Goal: Task Accomplishment & Management: Manage account settings

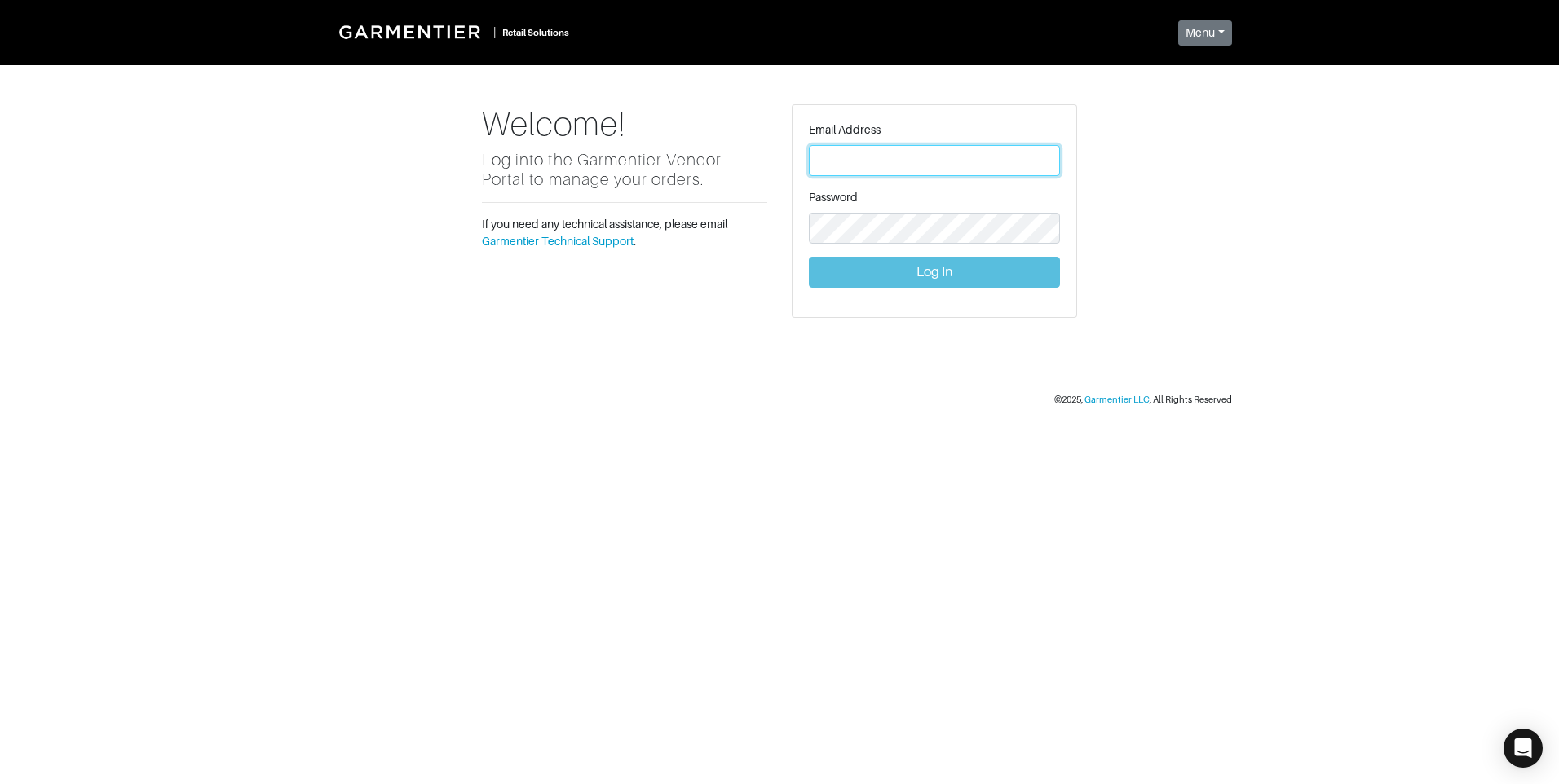
type input "vince@garmentier.co"
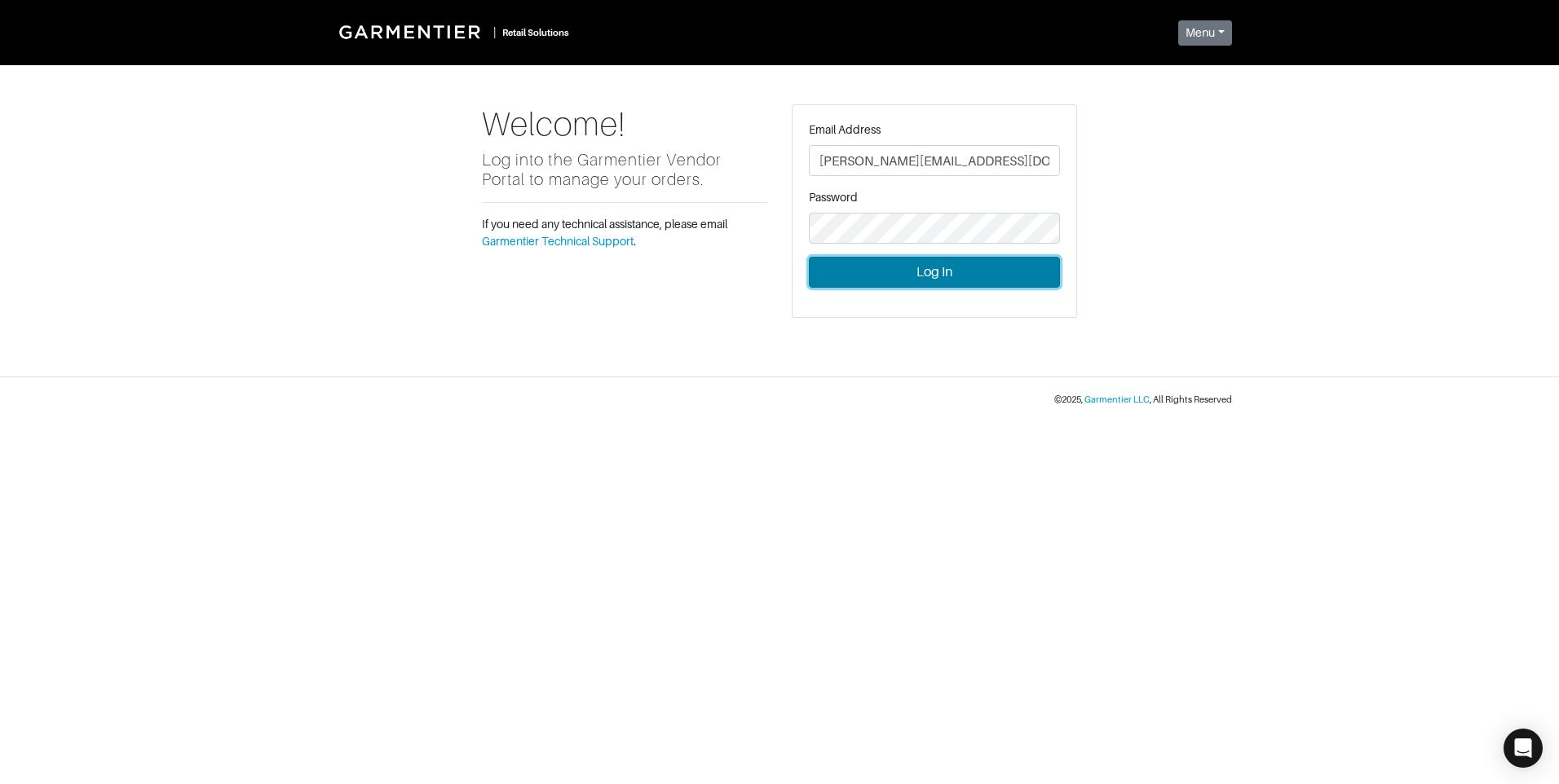
click at [845, 279] on button "Log In" at bounding box center [934, 272] width 251 height 31
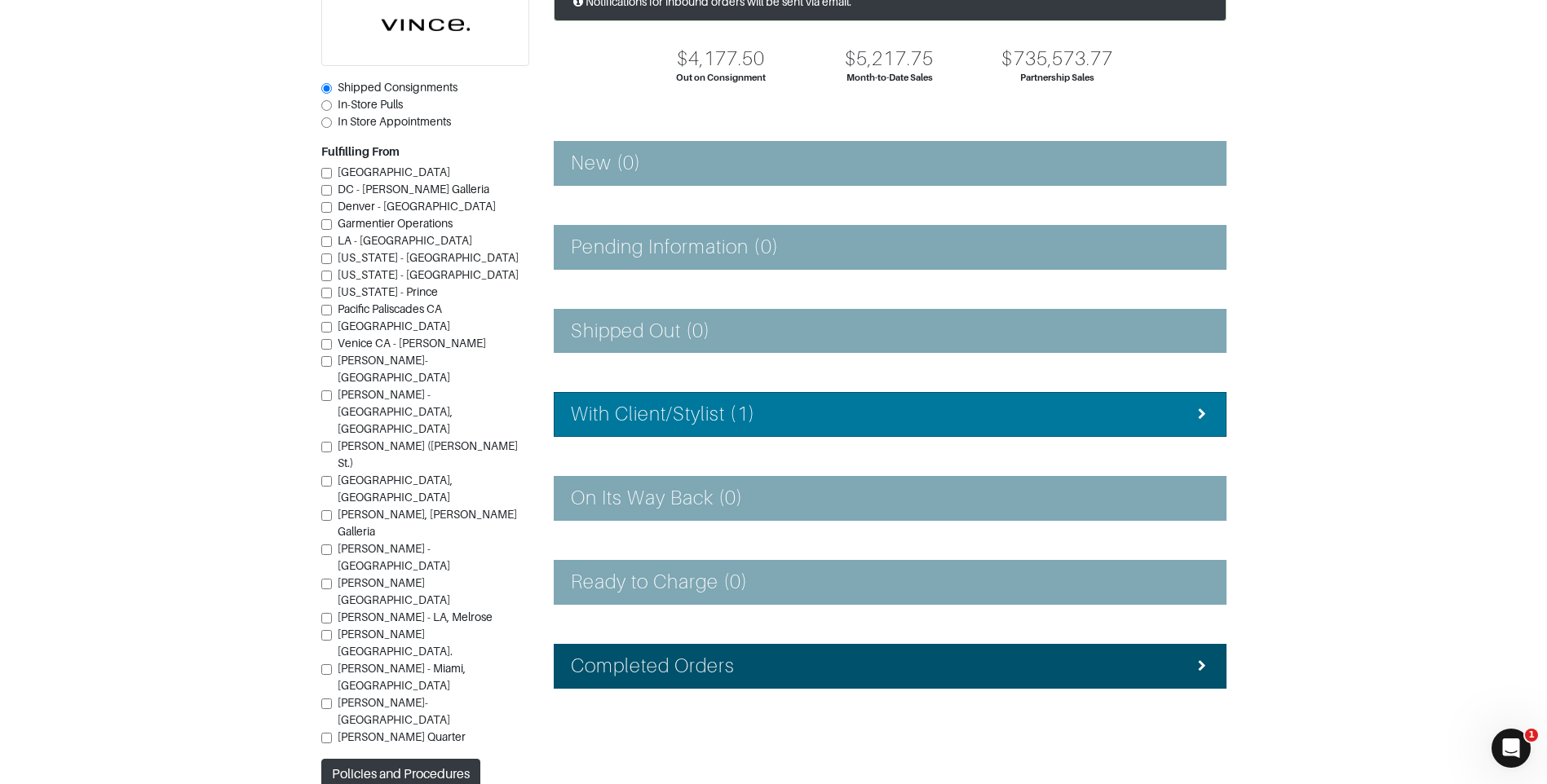
scroll to position [146, 0]
